Goal: Task Accomplishment & Management: Use online tool/utility

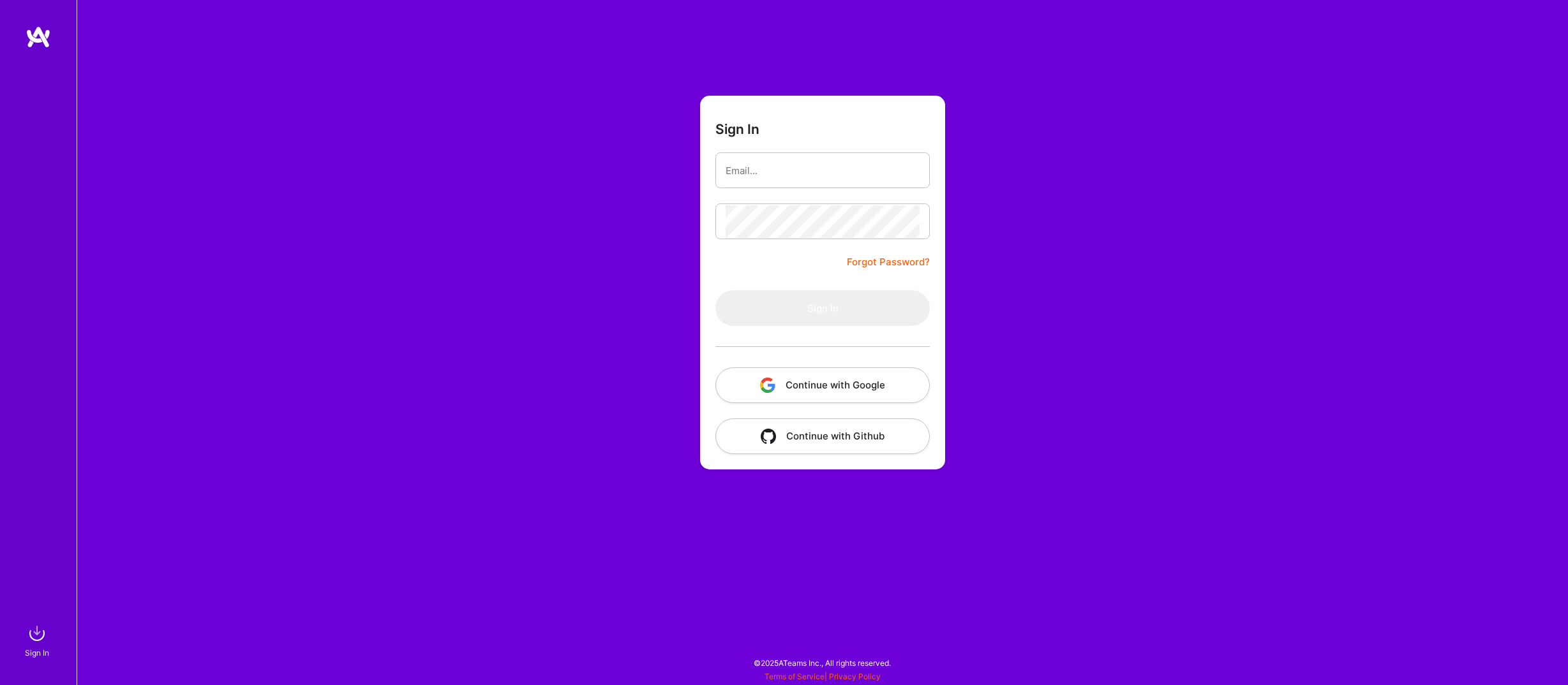
click at [774, 395] on button "Continue with Google" at bounding box center [823, 385] width 214 height 36
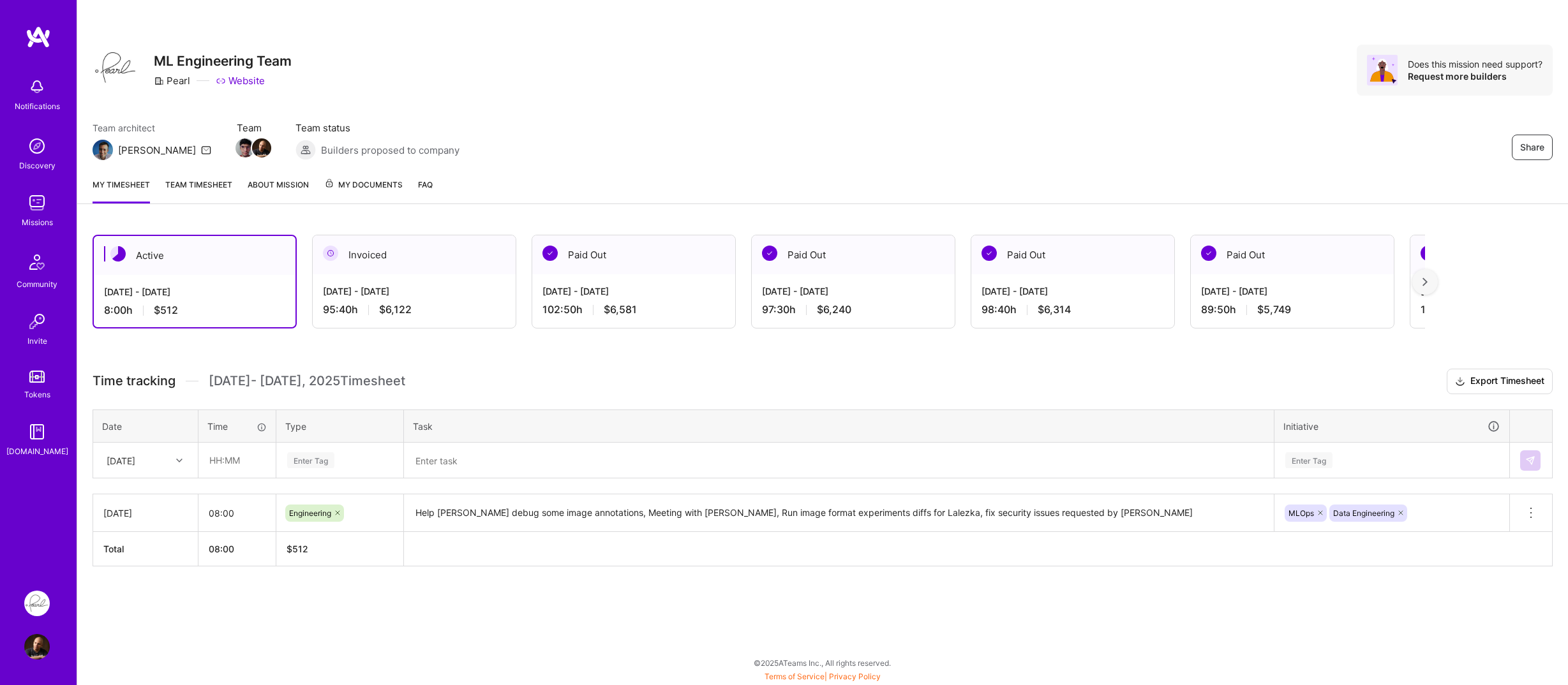
click at [560, 92] on div "Share ML Engineering Team Pearl Website Does this mission need support? Request…" at bounding box center [822, 70] width 1460 height 51
